Goal: Feedback & Contribution: Submit feedback/report problem

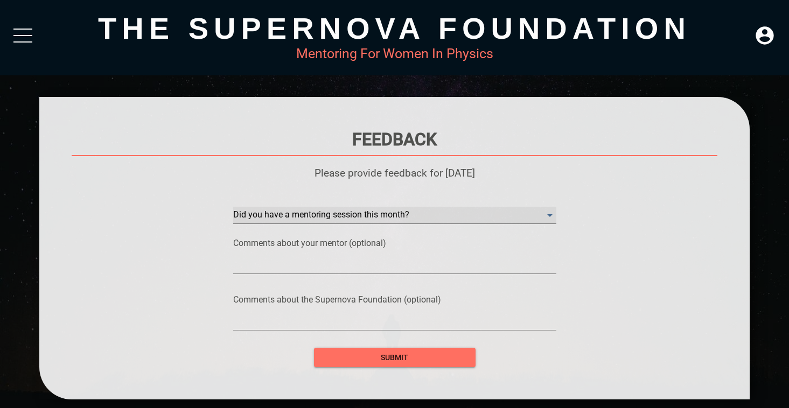
click at [362, 220] on month\? "​" at bounding box center [394, 215] width 323 height 17
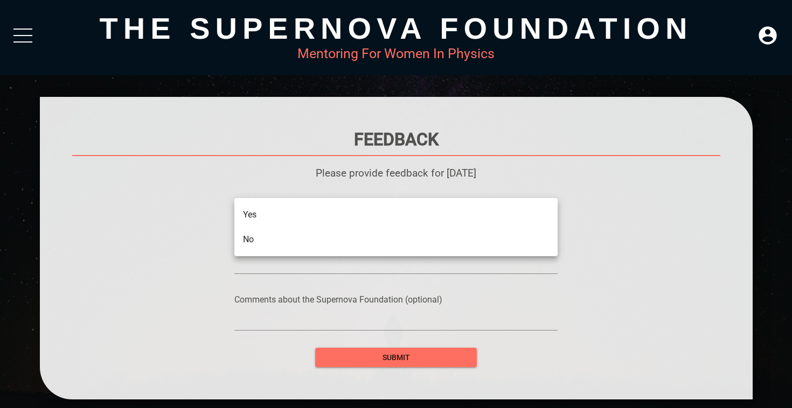
click at [329, 238] on li "No" at bounding box center [395, 239] width 323 height 25
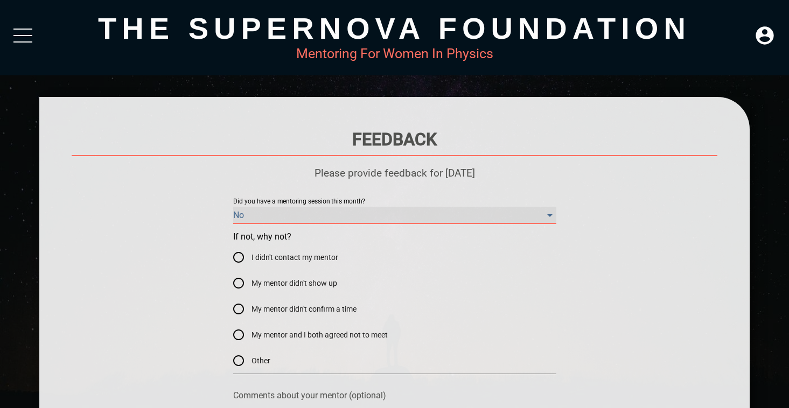
click at [331, 213] on month\? "No" at bounding box center [394, 215] width 323 height 17
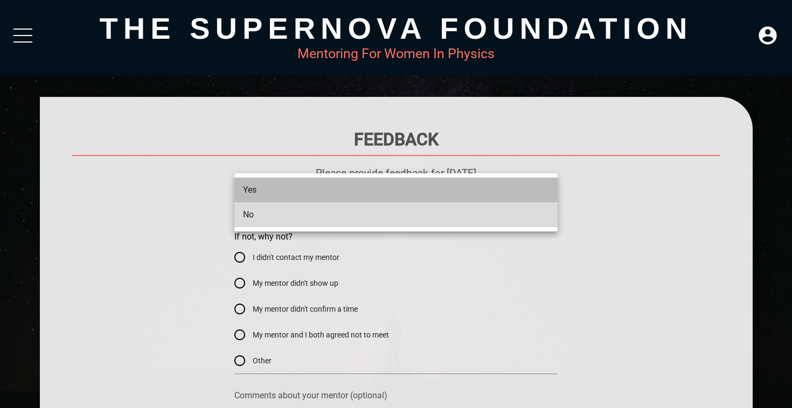
click at [309, 197] on li "Yes" at bounding box center [395, 190] width 323 height 25
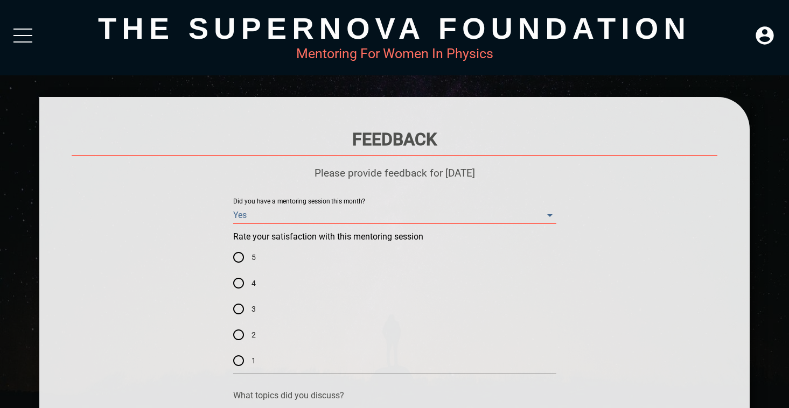
click at [242, 256] on input "5" at bounding box center [239, 258] width 26 height 26
radio input "true"
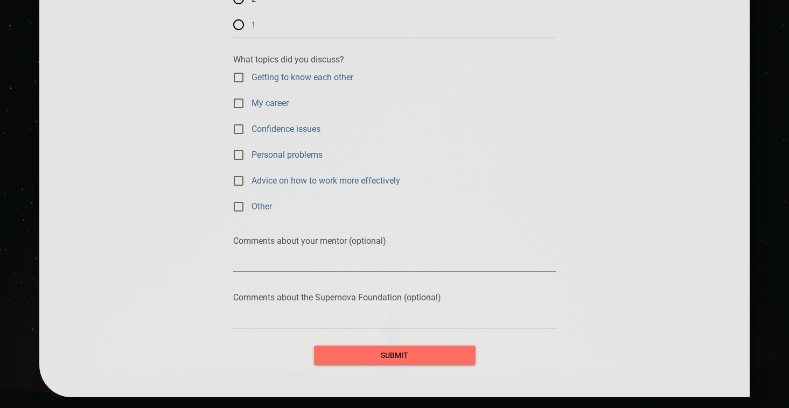
scroll to position [338, 0]
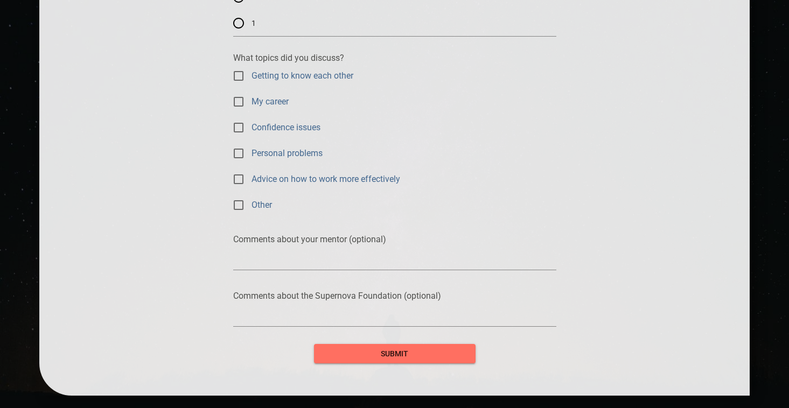
click at [237, 99] on input "My career" at bounding box center [239, 102] width 26 height 26
checkbox input "true"
click at [238, 73] on input "Getting to know each other" at bounding box center [239, 76] width 26 height 26
checkbox input "false"
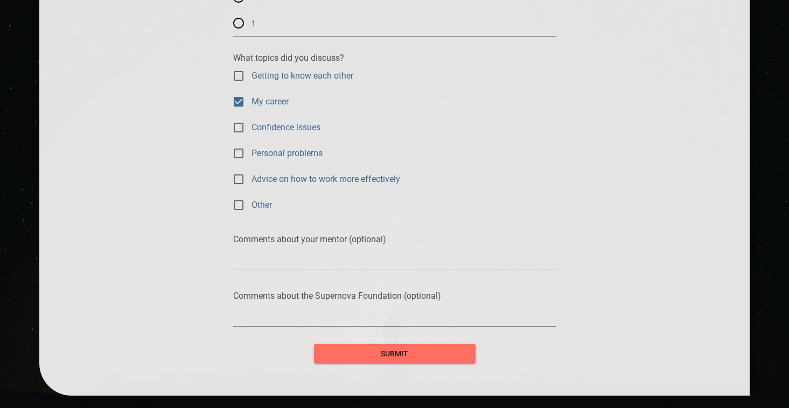
click at [346, 341] on div "submit" at bounding box center [395, 347] width 162 height 32
click at [351, 352] on span "submit" at bounding box center [395, 354] width 144 height 13
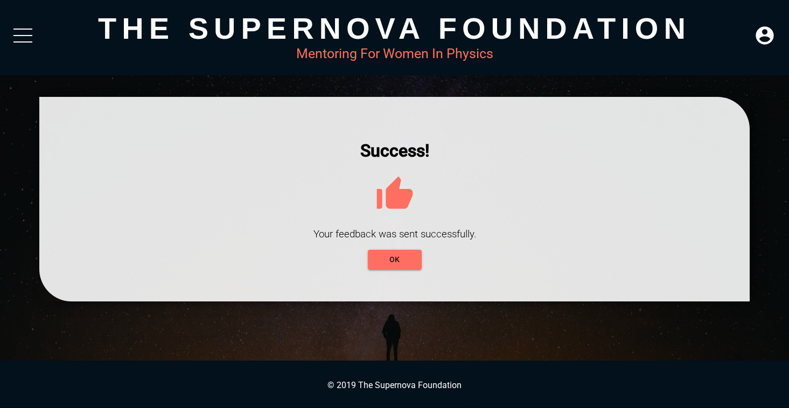
scroll to position [0, 0]
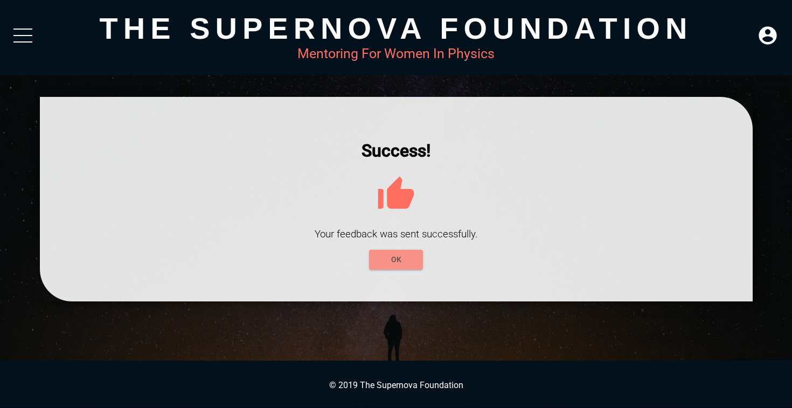
click at [397, 265] on span "OK" at bounding box center [396, 259] width 37 height 13
